Goal: Task Accomplishment & Management: Use online tool/utility

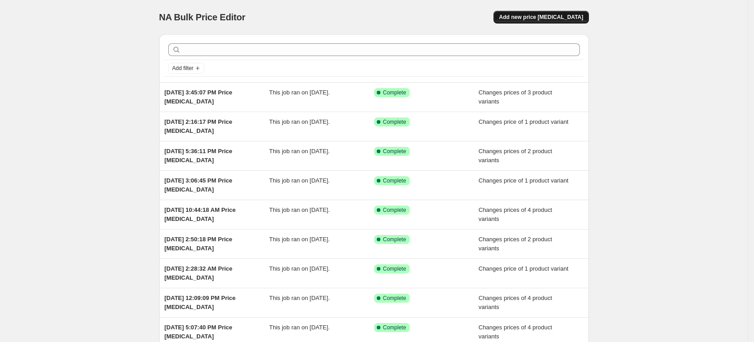
click at [579, 14] on span "Add new price [MEDICAL_DATA]" at bounding box center [541, 17] width 84 height 7
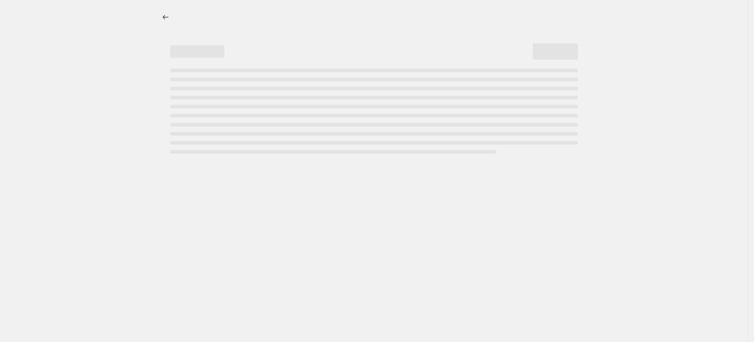
select select "percentage"
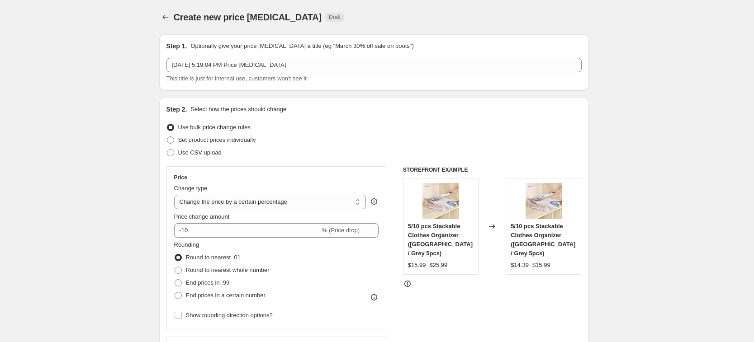
click at [236, 148] on div "Use CSV upload" at bounding box center [373, 153] width 415 height 13
click at [235, 148] on div "Use CSV upload" at bounding box center [373, 153] width 415 height 13
click at [237, 142] on span "Set product prices individually" at bounding box center [217, 140] width 78 height 7
click at [167, 137] on input "Set product prices individually" at bounding box center [167, 137] width 0 height 0
radio input "true"
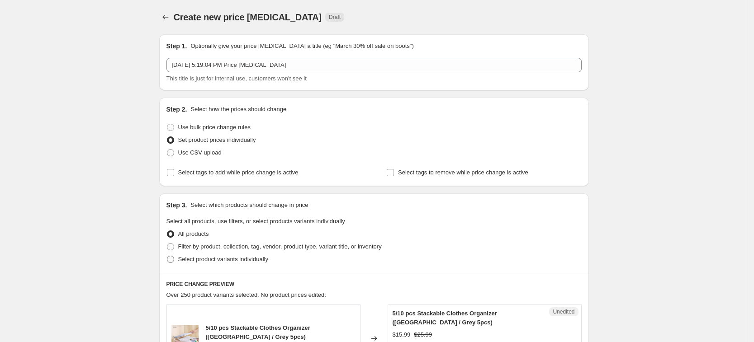
click at [231, 258] on span "Select product variants individually" at bounding box center [223, 259] width 90 height 7
click at [167, 256] on input "Select product variants individually" at bounding box center [167, 256] width 0 height 0
radio input "true"
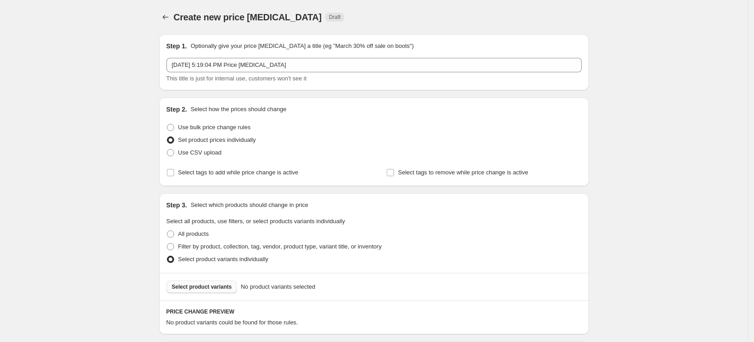
click at [226, 286] on span "Select product variants" at bounding box center [202, 287] width 60 height 7
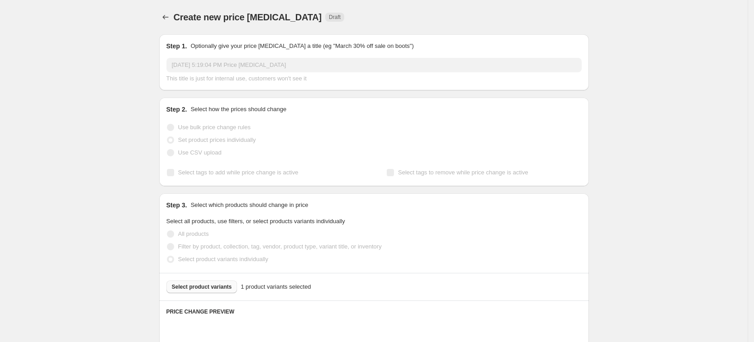
scroll to position [267, 0]
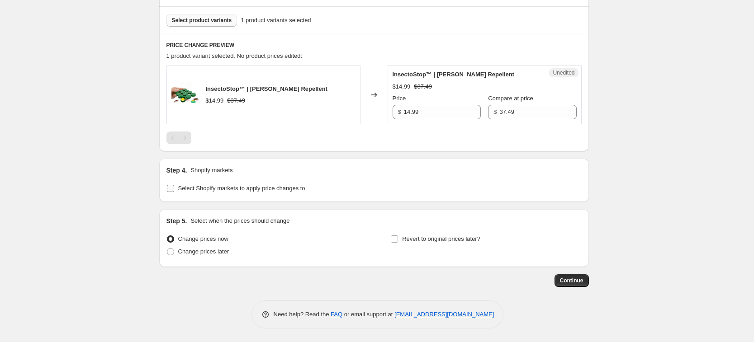
click at [234, 191] on span "Select Shopify markets to apply price changes to" at bounding box center [241, 188] width 127 height 7
click at [174, 191] on input "Select Shopify markets to apply price changes to" at bounding box center [170, 188] width 7 height 7
checkbox input "true"
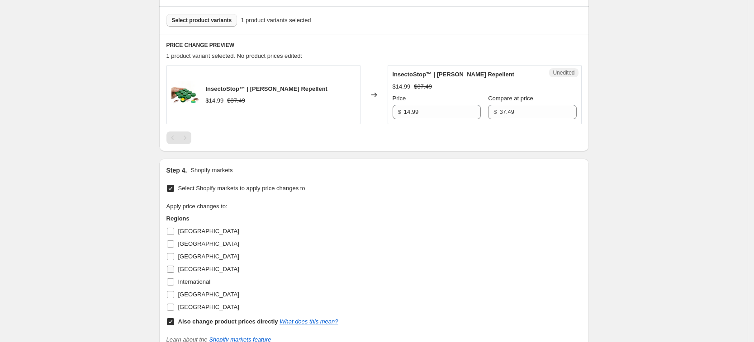
click at [198, 274] on label "[GEOGRAPHIC_DATA]" at bounding box center [202, 269] width 73 height 13
click at [174, 273] on input "[GEOGRAPHIC_DATA]" at bounding box center [170, 269] width 7 height 7
checkbox input "true"
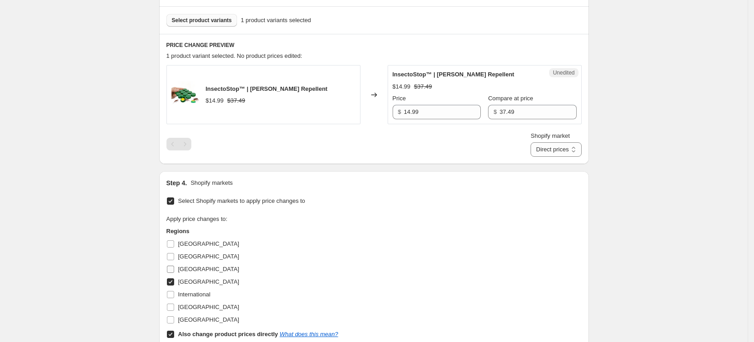
click at [194, 270] on span "[GEOGRAPHIC_DATA]" at bounding box center [208, 269] width 61 height 7
click at [174, 270] on input "[GEOGRAPHIC_DATA]" at bounding box center [170, 269] width 7 height 7
checkbox input "true"
click at [205, 302] on label "[GEOGRAPHIC_DATA]" at bounding box center [202, 307] width 73 height 13
click at [174, 304] on input "[GEOGRAPHIC_DATA]" at bounding box center [170, 307] width 7 height 7
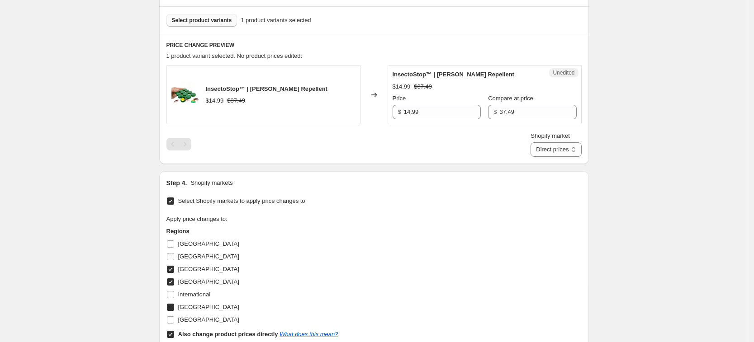
checkbox input "true"
click at [201, 317] on span "[GEOGRAPHIC_DATA]" at bounding box center [208, 320] width 61 height 7
click at [174, 317] on input "[GEOGRAPHIC_DATA]" at bounding box center [170, 320] width 7 height 7
checkbox input "true"
click at [201, 331] on b "Also change product prices directly" at bounding box center [228, 334] width 100 height 7
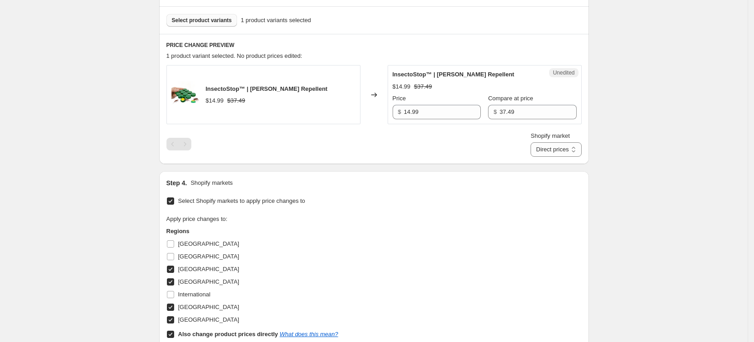
click at [174, 331] on input "Also change product prices directly What does this mean?" at bounding box center [170, 334] width 7 height 7
checkbox input "false"
select select "13152354545"
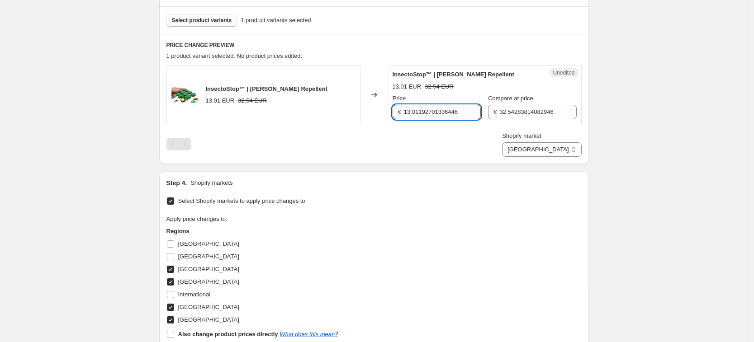
click at [412, 110] on input "13.01192701336446" at bounding box center [442, 112] width 77 height 14
type input "14.99"
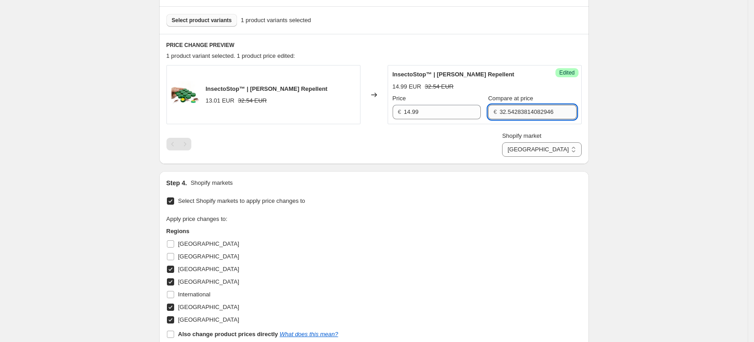
click at [538, 110] on input "32.54283814082946" at bounding box center [537, 112] width 77 height 14
type input "37.49"
click at [483, 144] on div "Shopify market [GEOGRAPHIC_DATA] [GEOGRAPHIC_DATA] [GEOGRAPHIC_DATA] [GEOGRAPHI…" at bounding box center [373, 144] width 415 height 25
click at [559, 155] on select "[GEOGRAPHIC_DATA] [GEOGRAPHIC_DATA] [GEOGRAPHIC_DATA] [GEOGRAPHIC_DATA]" at bounding box center [541, 149] width 79 height 14
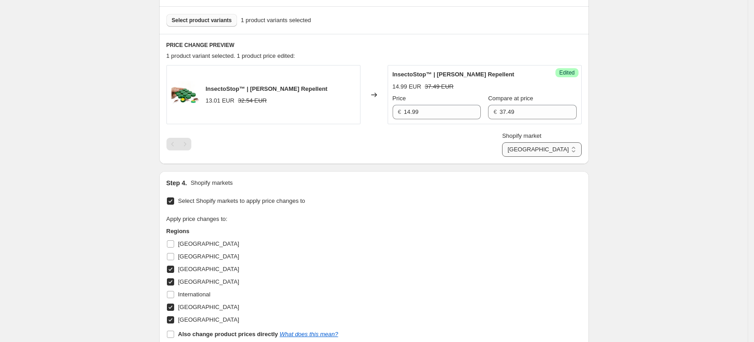
select select "13152321777"
click at [543, 157] on select "[GEOGRAPHIC_DATA] [GEOGRAPHIC_DATA] [GEOGRAPHIC_DATA] [GEOGRAPHIC_DATA]" at bounding box center [541, 149] width 79 height 14
click at [408, 107] on input "13.01192701336446" at bounding box center [442, 112] width 77 height 14
type input "14.99"
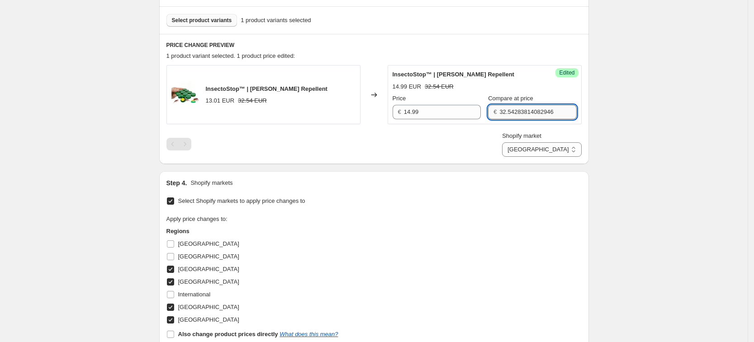
click at [533, 110] on input "32.54283814082946" at bounding box center [537, 112] width 77 height 14
type input "37.49"
click at [497, 159] on div "PRICE CHANGE PREVIEW 1 product variant selected. 1 product price edited: Insect…" at bounding box center [374, 99] width 430 height 130
click at [581, 147] on select "[GEOGRAPHIC_DATA] [GEOGRAPHIC_DATA] [GEOGRAPHIC_DATA] [GEOGRAPHIC_DATA]" at bounding box center [541, 149] width 79 height 14
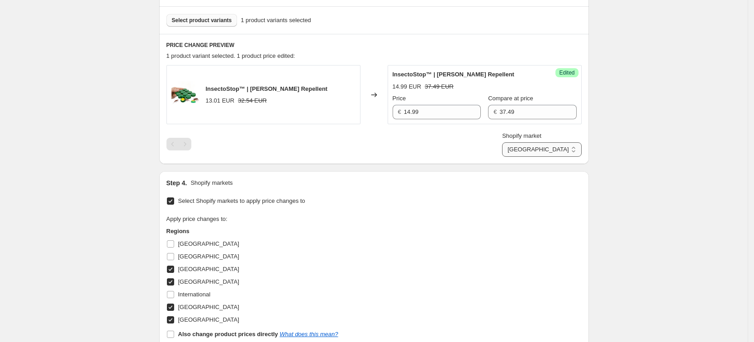
select select "7501644017"
click at [523, 157] on select "[GEOGRAPHIC_DATA] [GEOGRAPHIC_DATA] [GEOGRAPHIC_DATA] [GEOGRAPHIC_DATA]" at bounding box center [541, 149] width 79 height 14
click at [439, 121] on div "Unedited InsectoStop™ | [PERSON_NAME] Repellent 11.37 GBP 28.42 GBP Price £ 11.…" at bounding box center [485, 94] width 194 height 59
click at [436, 110] on input "11.36521621694178" at bounding box center [442, 112] width 77 height 14
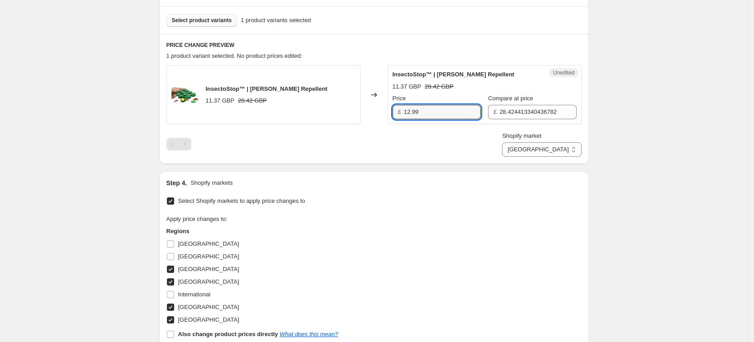
type input "12.99"
click at [413, 140] on div "Shopify market [GEOGRAPHIC_DATA] [GEOGRAPHIC_DATA] [GEOGRAPHIC_DATA] [GEOGRAPHI…" at bounding box center [373, 144] width 415 height 25
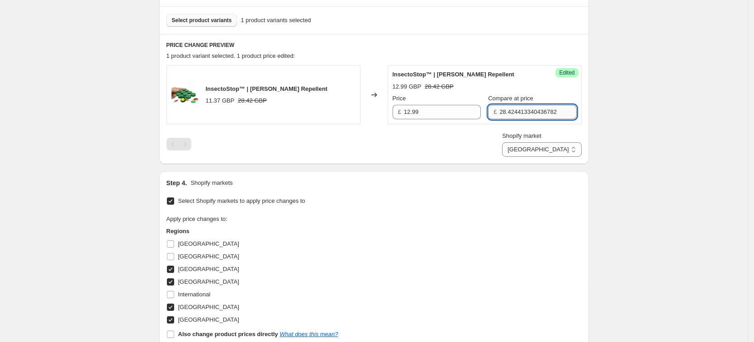
click at [527, 112] on input "28.424413340436782" at bounding box center [537, 112] width 77 height 14
type input "31.99"
click at [481, 170] on div "Step 1. Optionally give your price [MEDICAL_DATA] a title (eg "March 30% off sa…" at bounding box center [370, 104] width 437 height 689
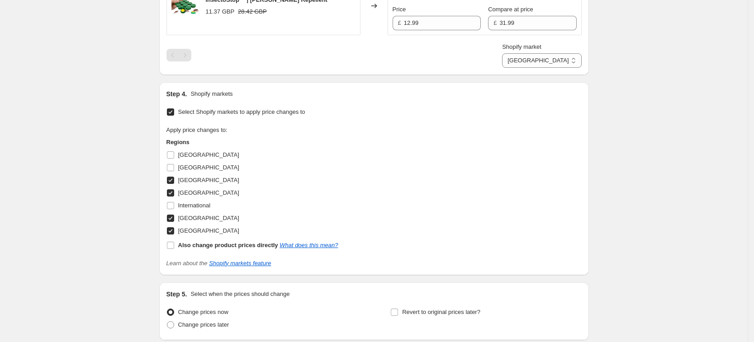
scroll to position [429, 0]
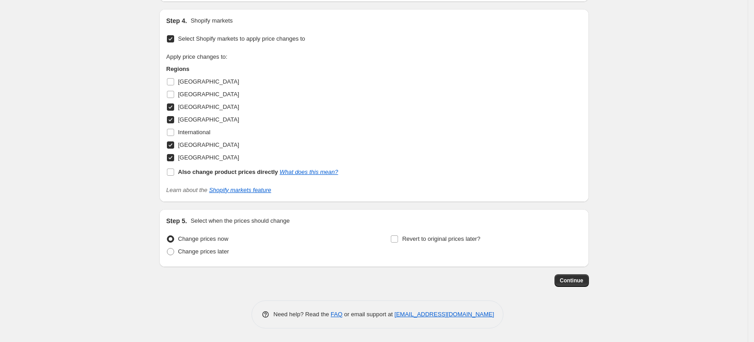
click at [572, 284] on button "Continue" at bounding box center [571, 281] width 34 height 13
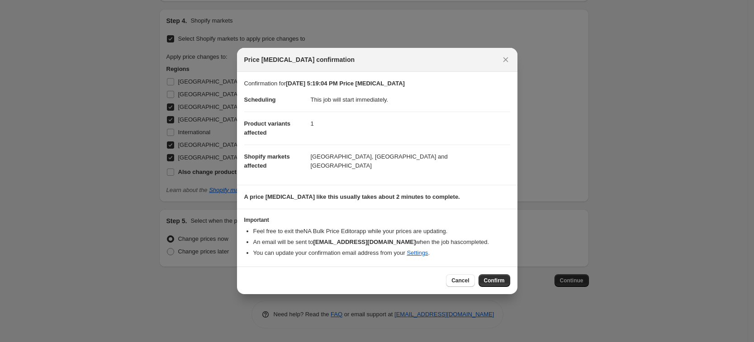
click at [515, 282] on div "Cancel Confirm" at bounding box center [377, 281] width 280 height 28
click at [505, 283] on button "Confirm" at bounding box center [494, 281] width 32 height 13
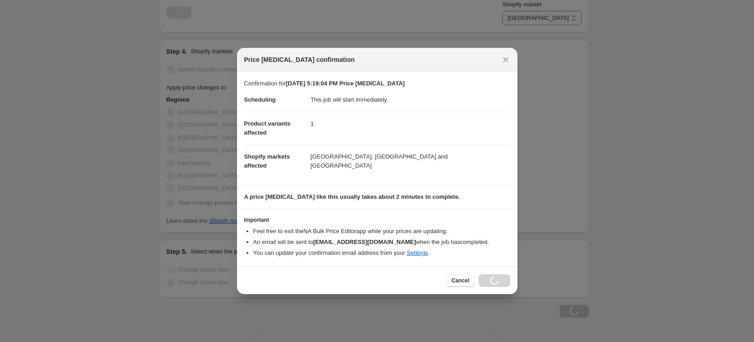
scroll to position [460, 0]
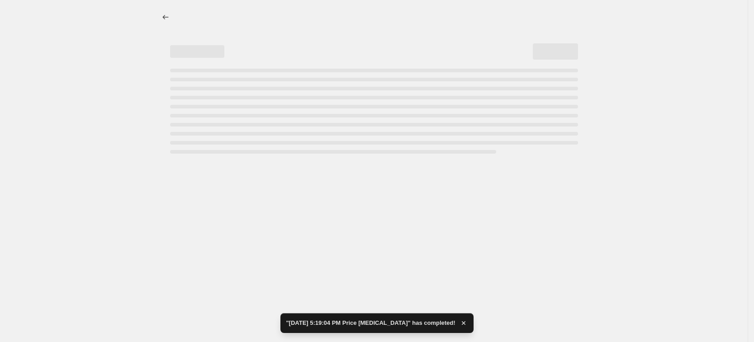
select select "7501644017"
